Goal: Check status

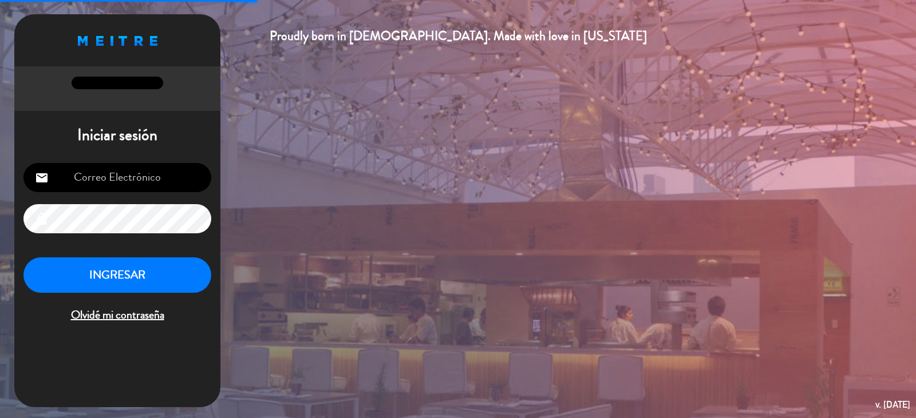
type input "[EMAIL_ADDRESS][DOMAIN_NAME]"
click at [165, 271] on button "INGRESAR" at bounding box center [117, 276] width 188 height 36
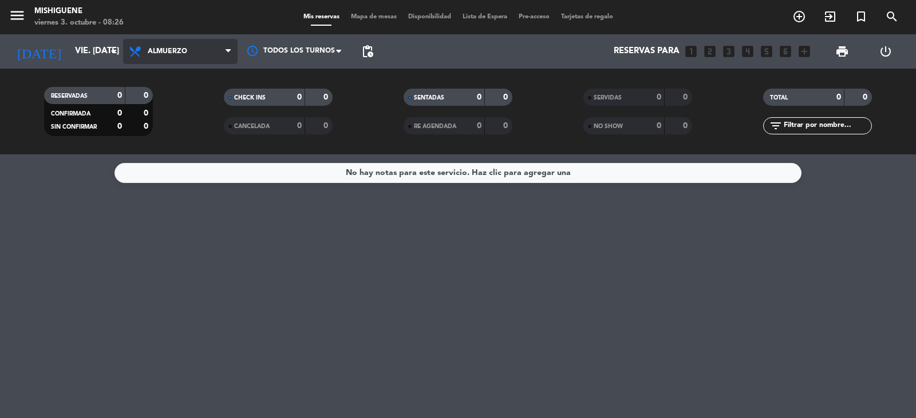
click at [192, 62] on span "Almuerzo" at bounding box center [180, 51] width 114 height 25
click at [193, 74] on div "menu Mishiguene viernes 3. octubre - 08:26 Mis reservas Mapa de mesas Disponibi…" at bounding box center [458, 77] width 916 height 155
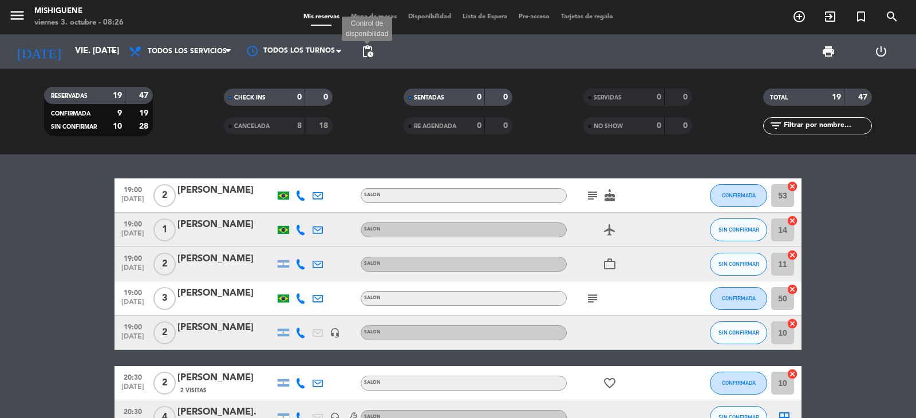
click at [363, 49] on span "pending_actions" at bounding box center [368, 52] width 14 height 14
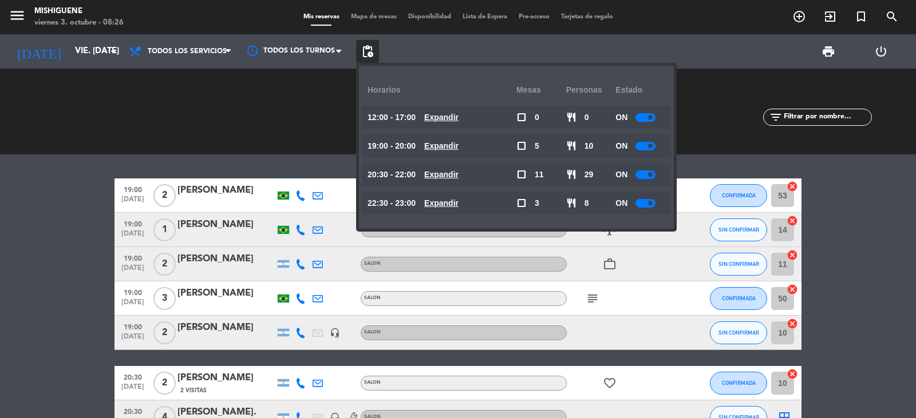
click at [116, 74] on div "RESERVADAS 19 47 CONFIRMADA 9 19 SIN CONFIRMAR 10 28 CHECK INS 0 0 CANCELADA 8 …" at bounding box center [458, 112] width 916 height 86
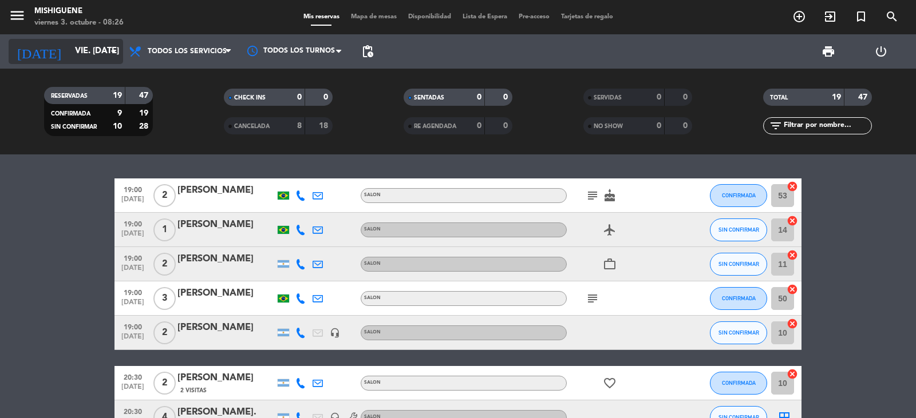
click at [96, 50] on input "vie. [DATE]" at bounding box center [124, 52] width 110 height 22
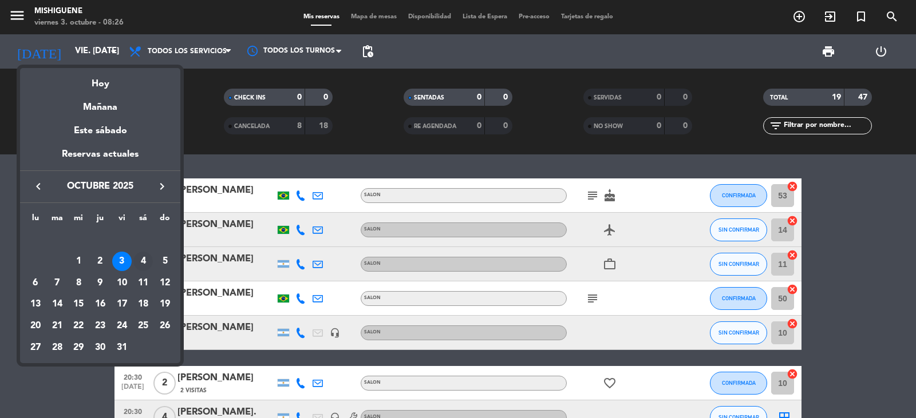
click at [146, 259] on div "4" at bounding box center [142, 261] width 19 height 19
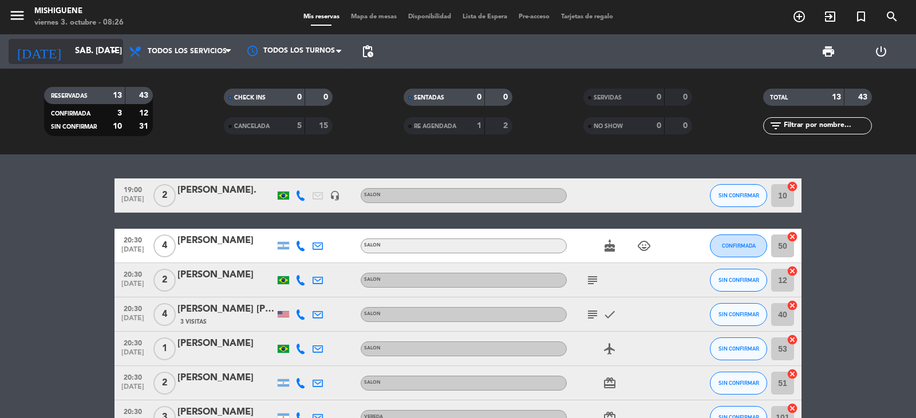
click at [69, 62] on input "sáb. [DATE]" at bounding box center [124, 52] width 110 height 22
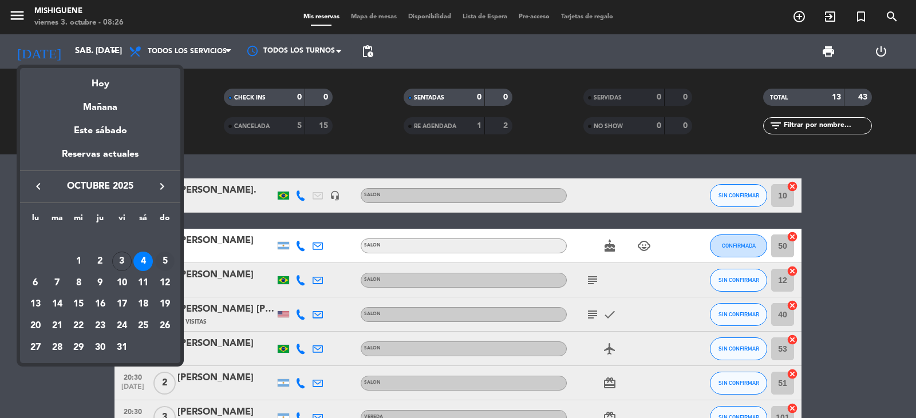
click at [164, 266] on div "5" at bounding box center [164, 261] width 19 height 19
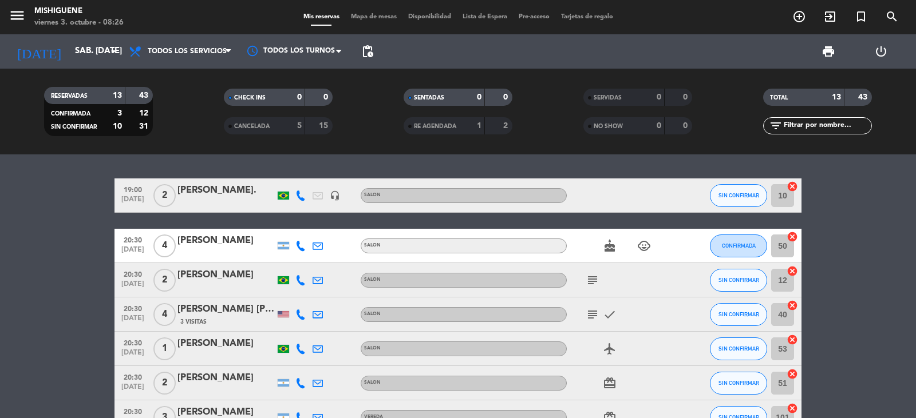
type input "dom. [DATE]"
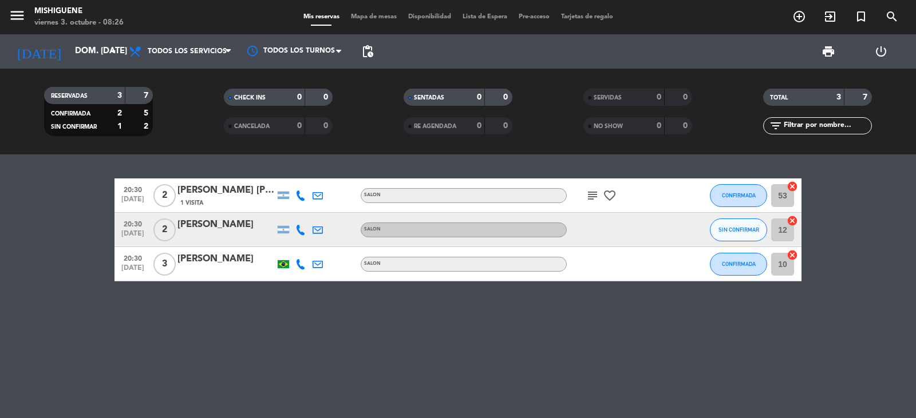
click at [183, 104] on filter-checkbox "RESERVADAS 3 7 CONFIRMADA 2 5 SIN CONFIRMAR 1 2" at bounding box center [99, 111] width 180 height 49
